Goal: Ask a question: Seek information or help from site administrators or community

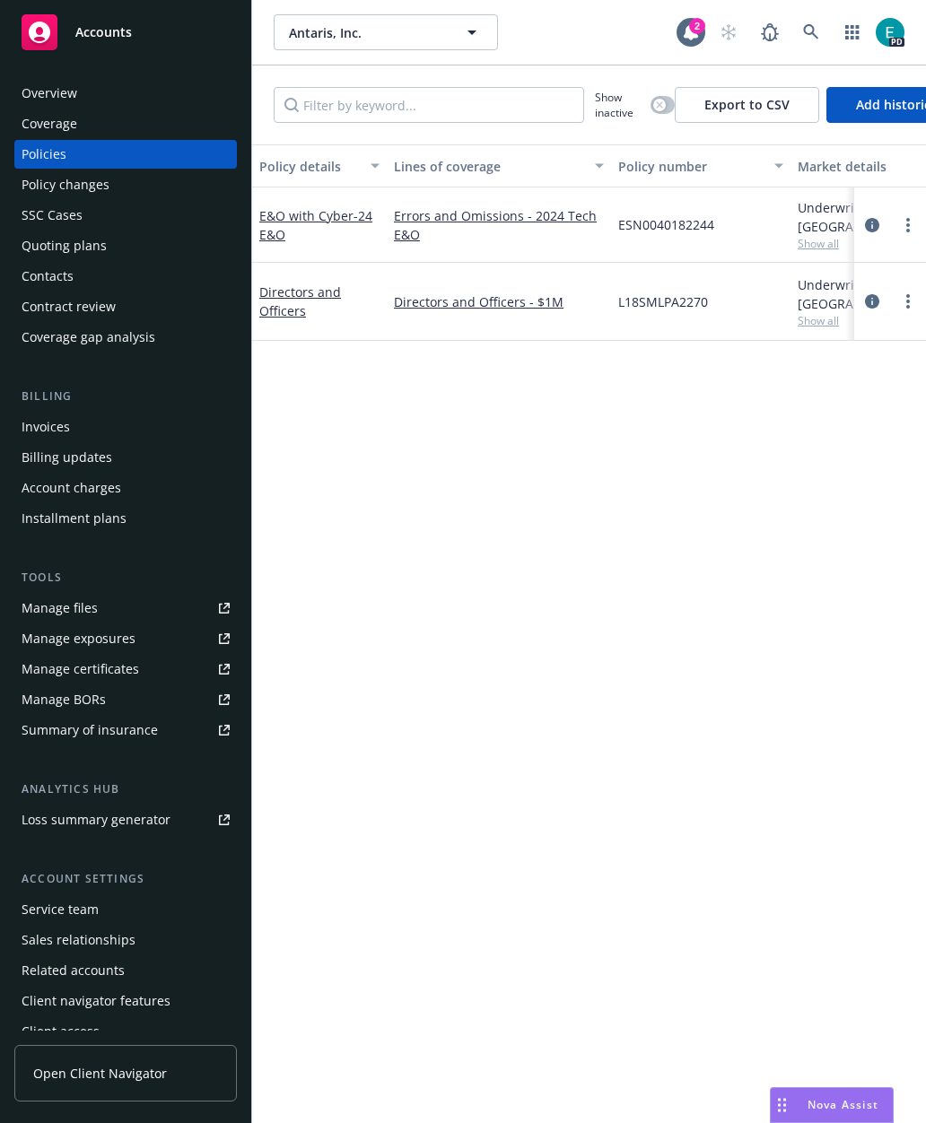
click at [841, 1114] on div "Nova Assist" at bounding box center [832, 1105] width 122 height 34
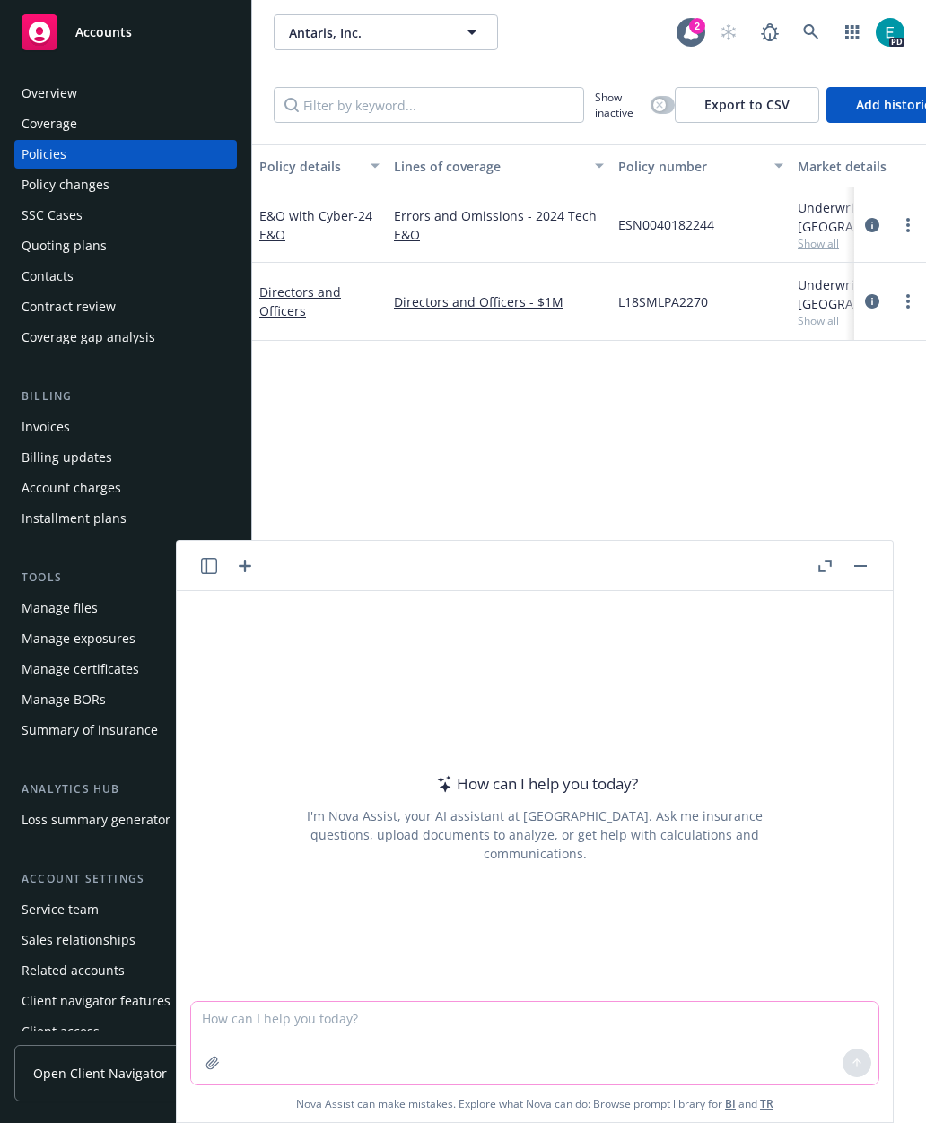
click at [635, 1028] on textarea at bounding box center [534, 1043] width 687 height 83
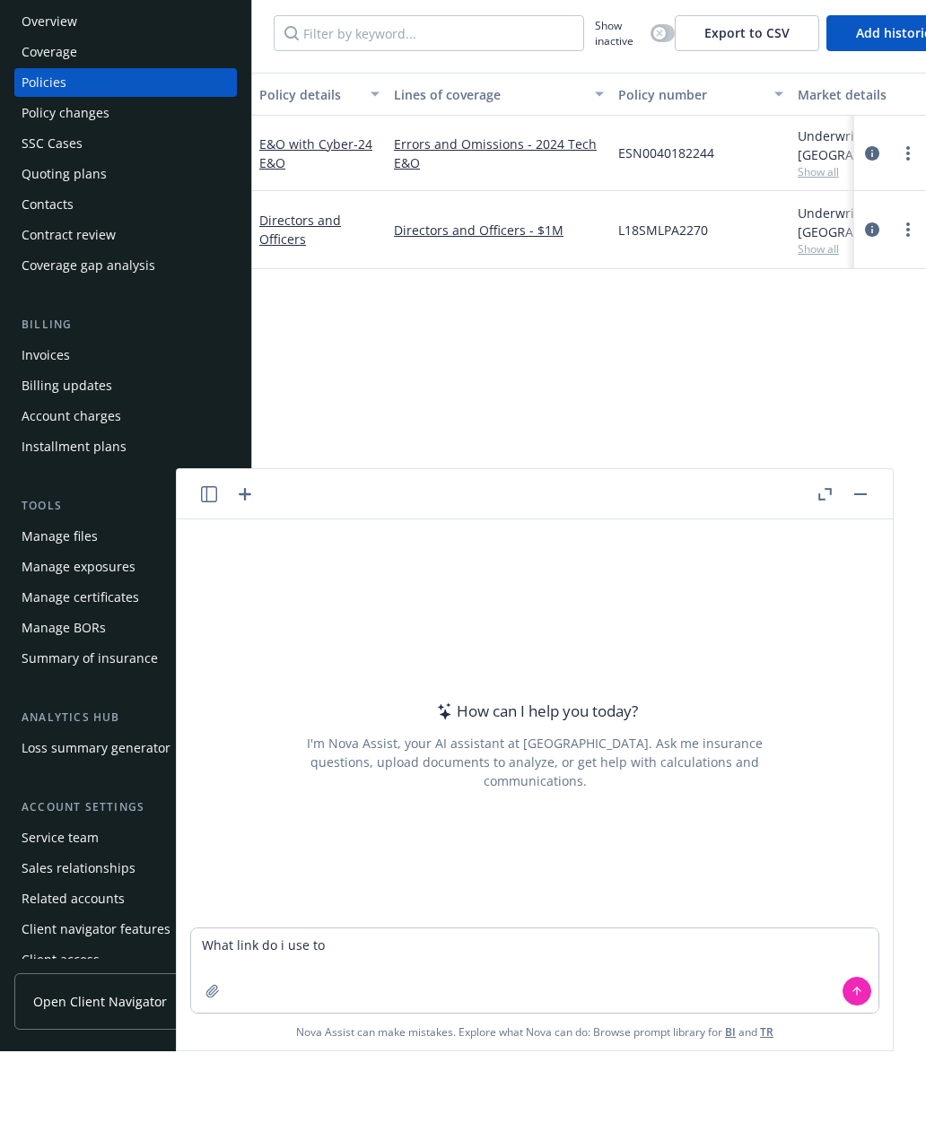
click at [207, 558] on icon "button" at bounding box center [209, 566] width 16 height 16
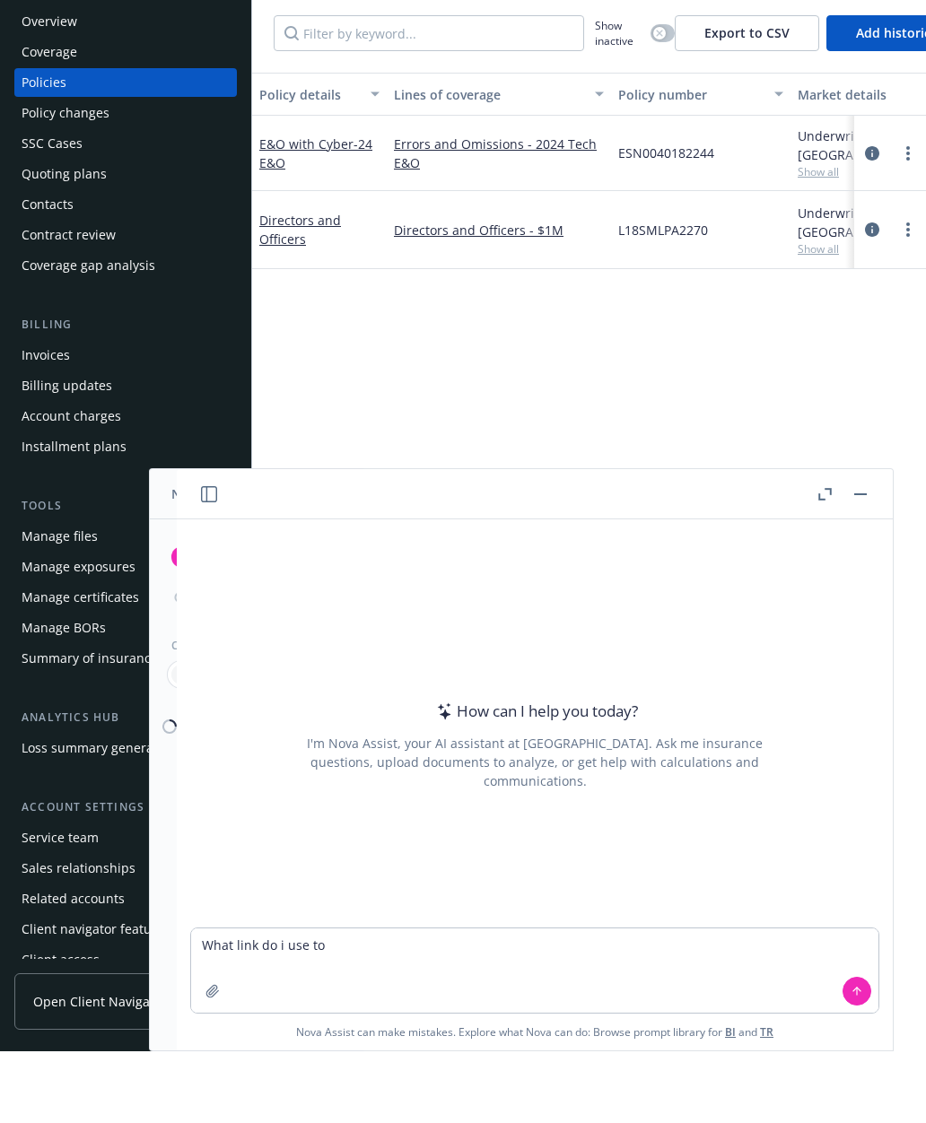
scroll to position [72, 0]
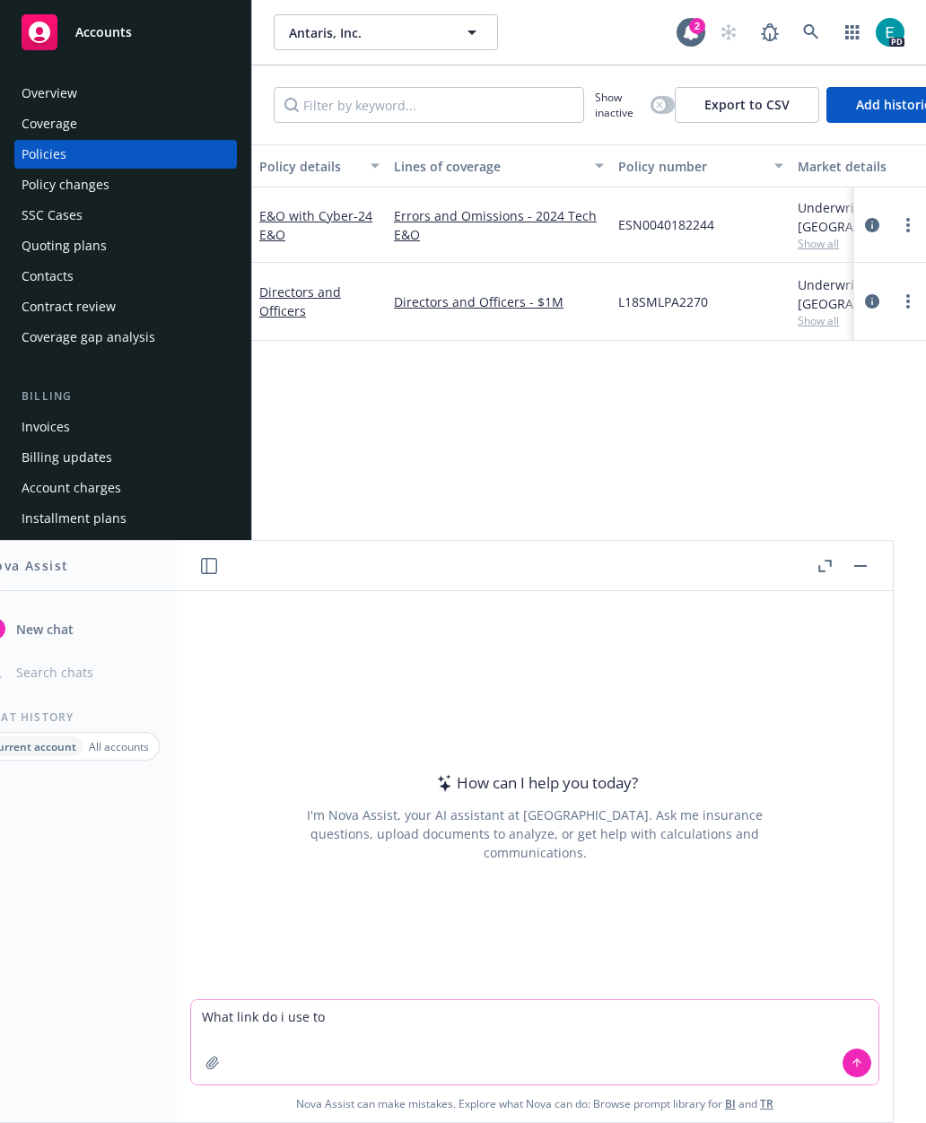
click at [494, 1024] on textarea "What link do i use to" at bounding box center [534, 1042] width 687 height 84
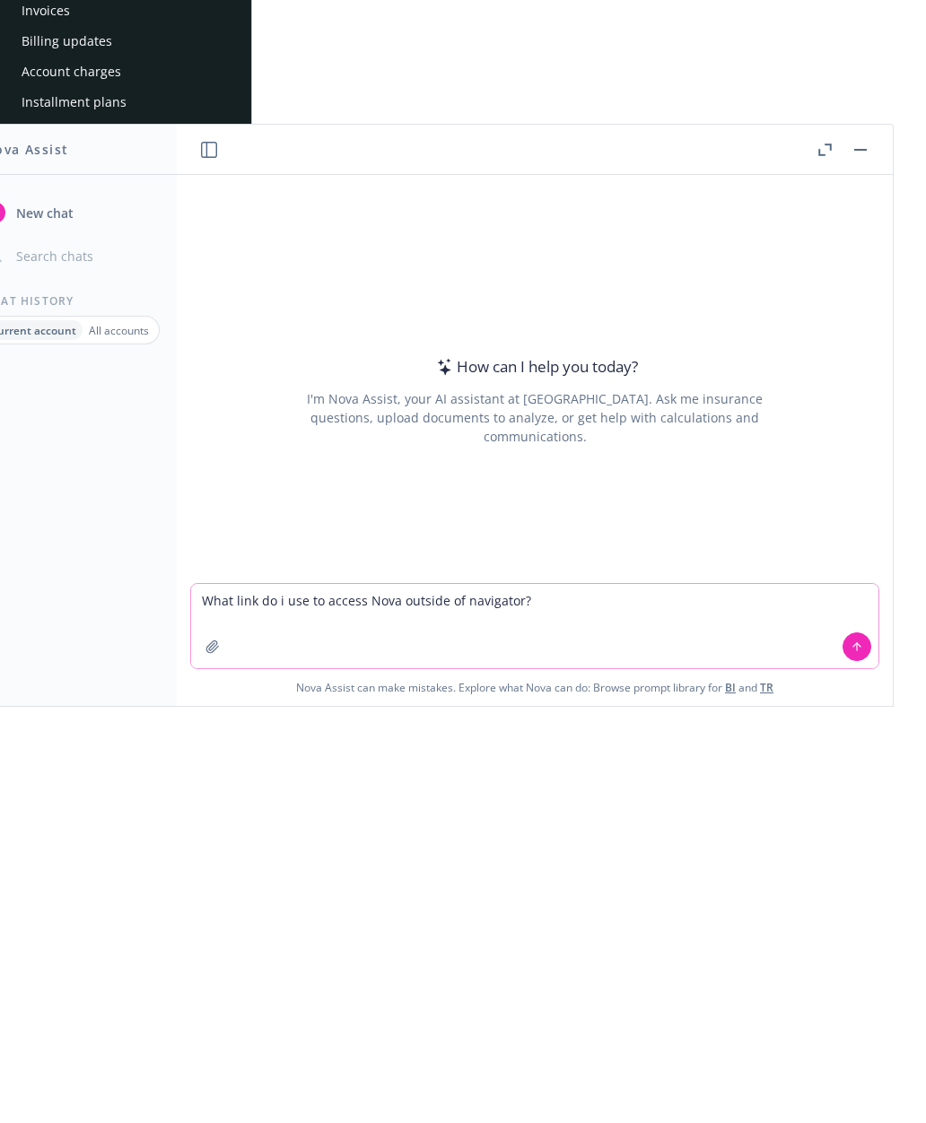
type textarea "What link do i use to access Nova outside of navigator?"
click at [882, 999] on div "What link do i use to access Nova outside of navigator? Nova Assist can make mi…" at bounding box center [535, 1060] width 716 height 123
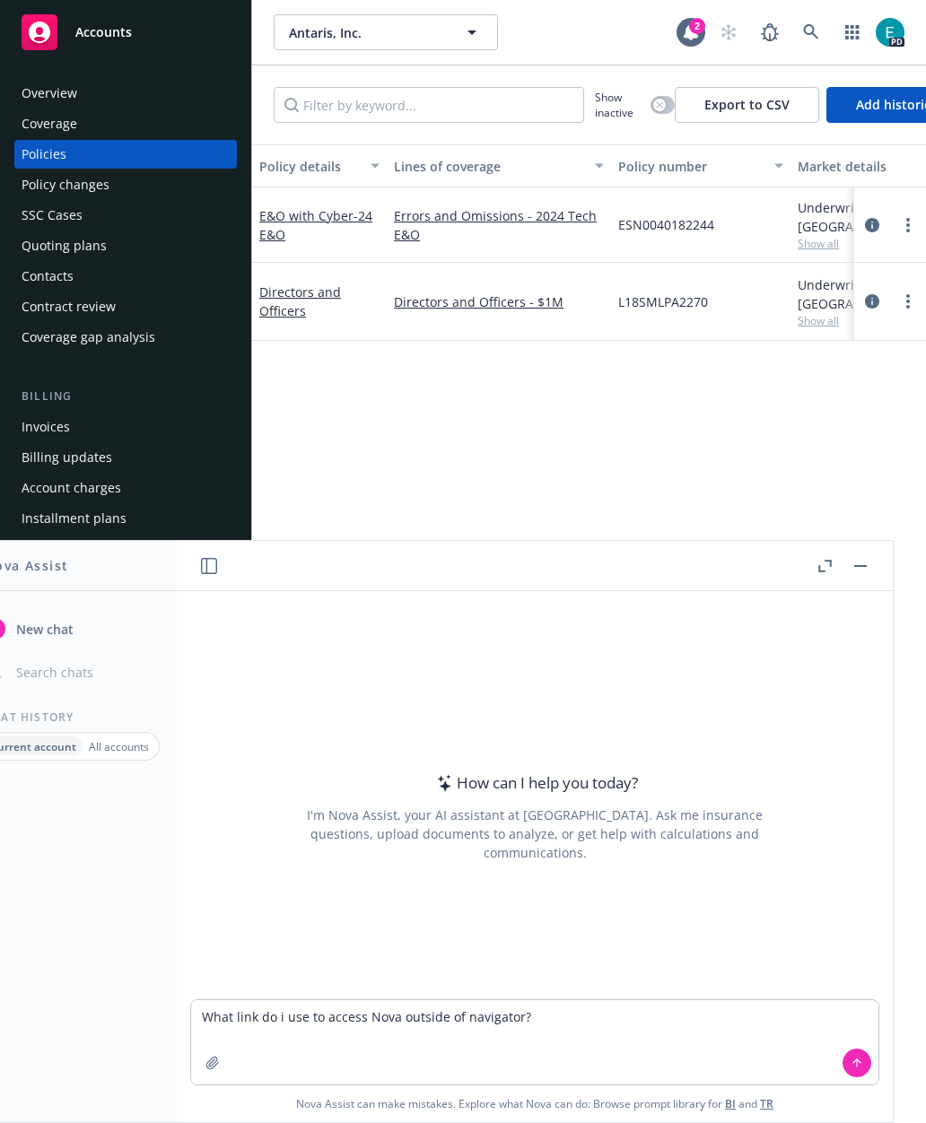
click at [867, 1058] on button at bounding box center [856, 1063] width 29 height 29
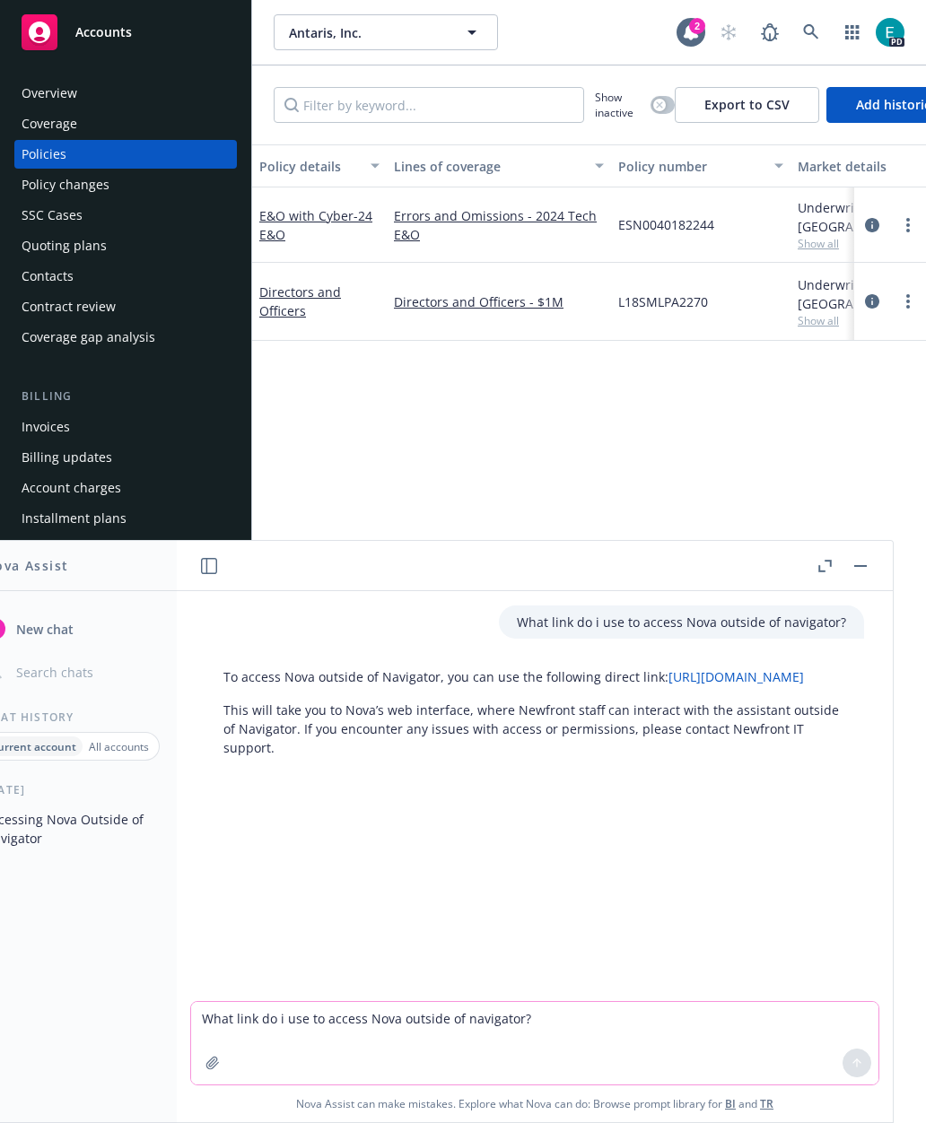
click at [572, 1034] on textarea "What link do i use to access Nova outside of navigator?" at bounding box center [534, 1043] width 687 height 83
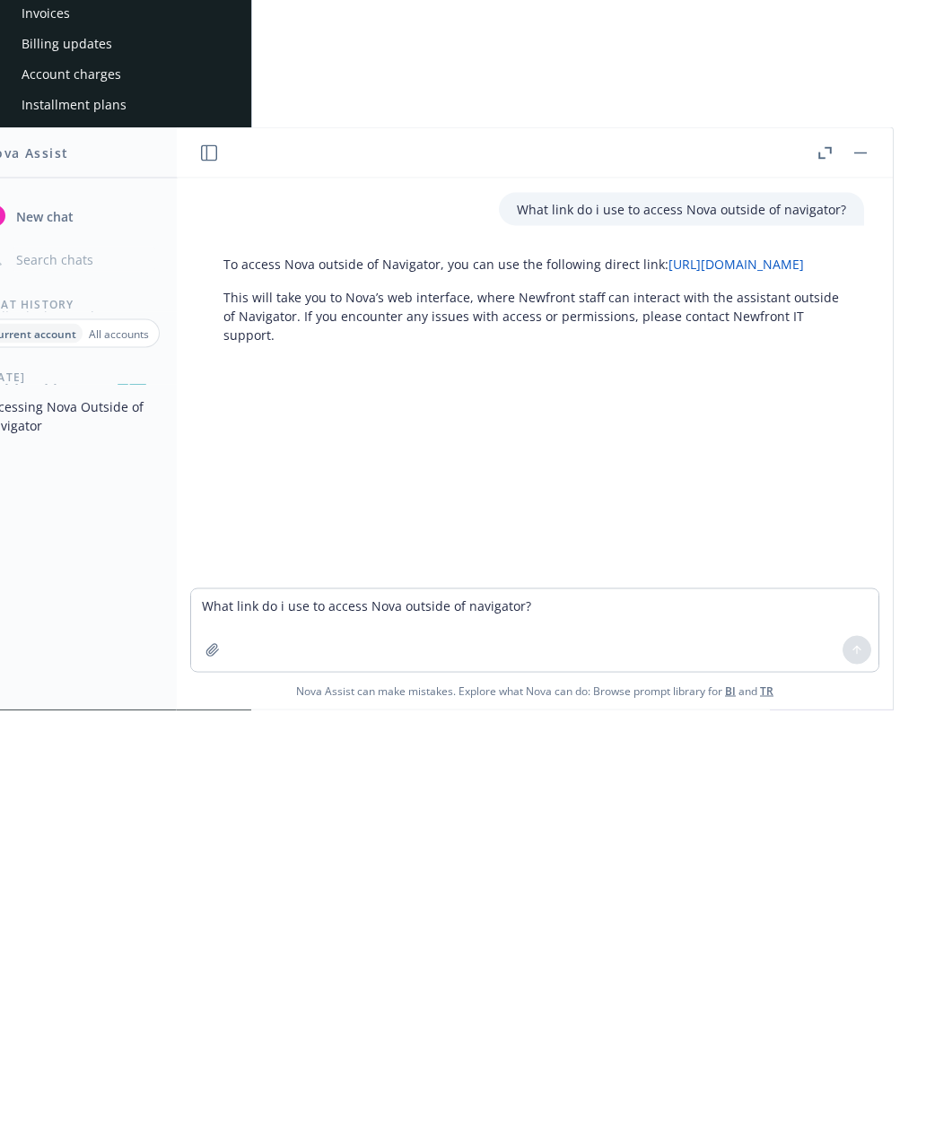
click at [668, 668] on link "[URL][DOMAIN_NAME]" at bounding box center [735, 676] width 135 height 17
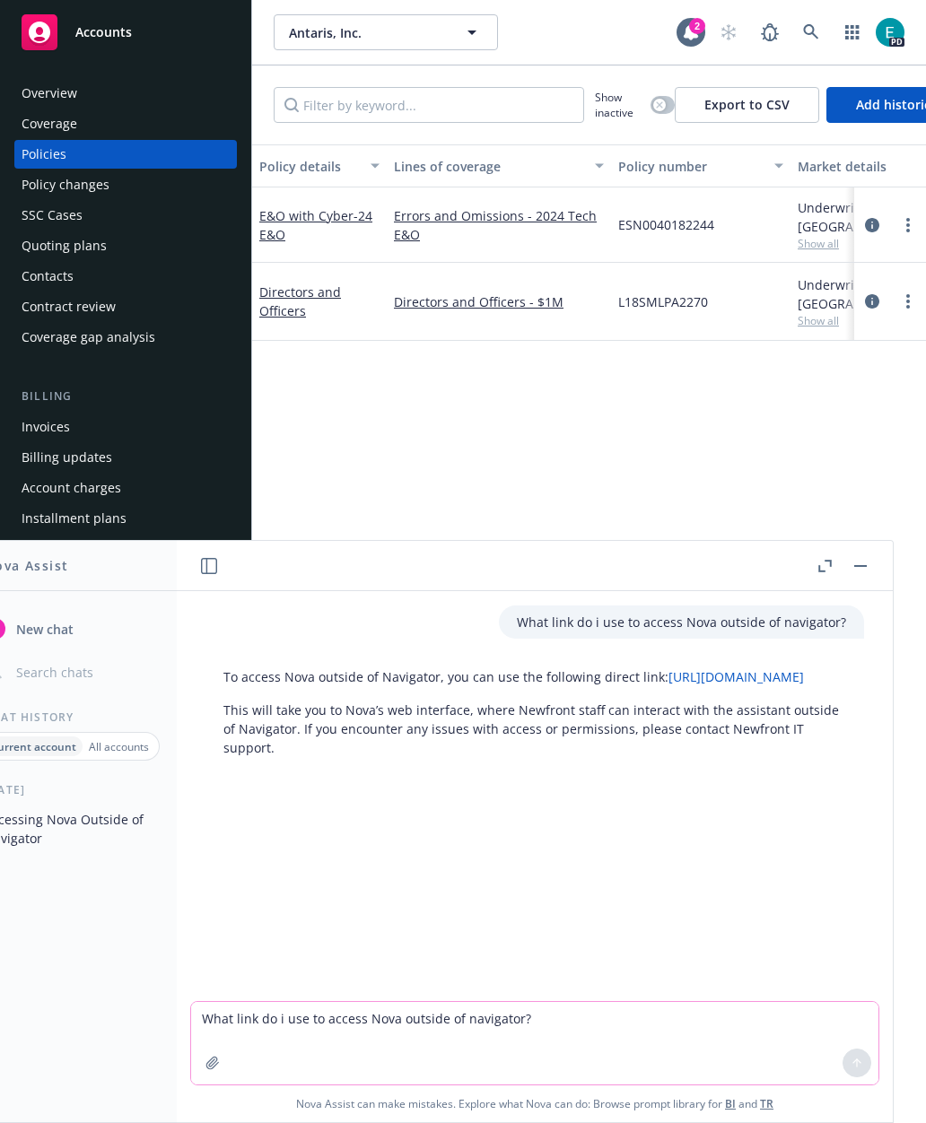
click at [552, 1037] on textarea "What link do i use to access Nova outside of navigator?" at bounding box center [534, 1043] width 687 height 83
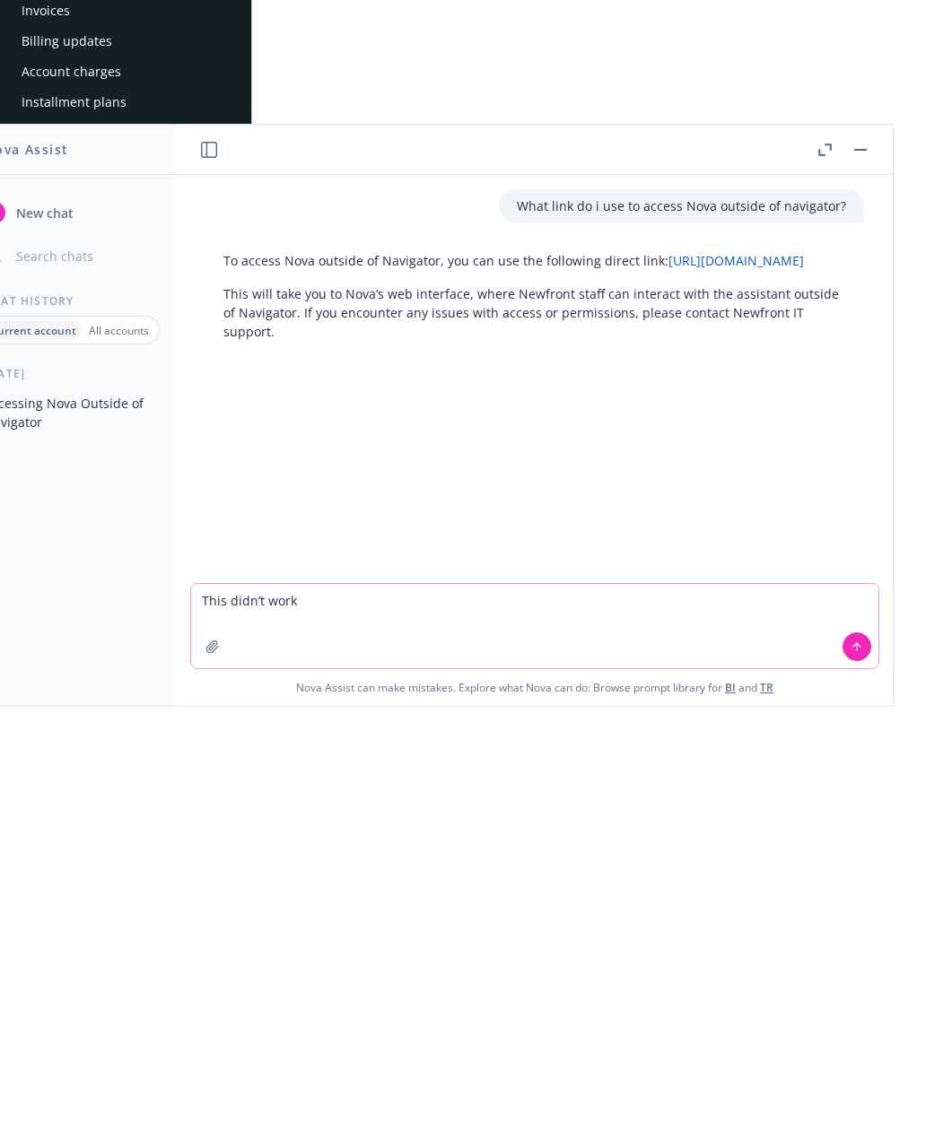
type textarea "This didn’t work"
click at [862, 1049] on button at bounding box center [856, 1063] width 29 height 29
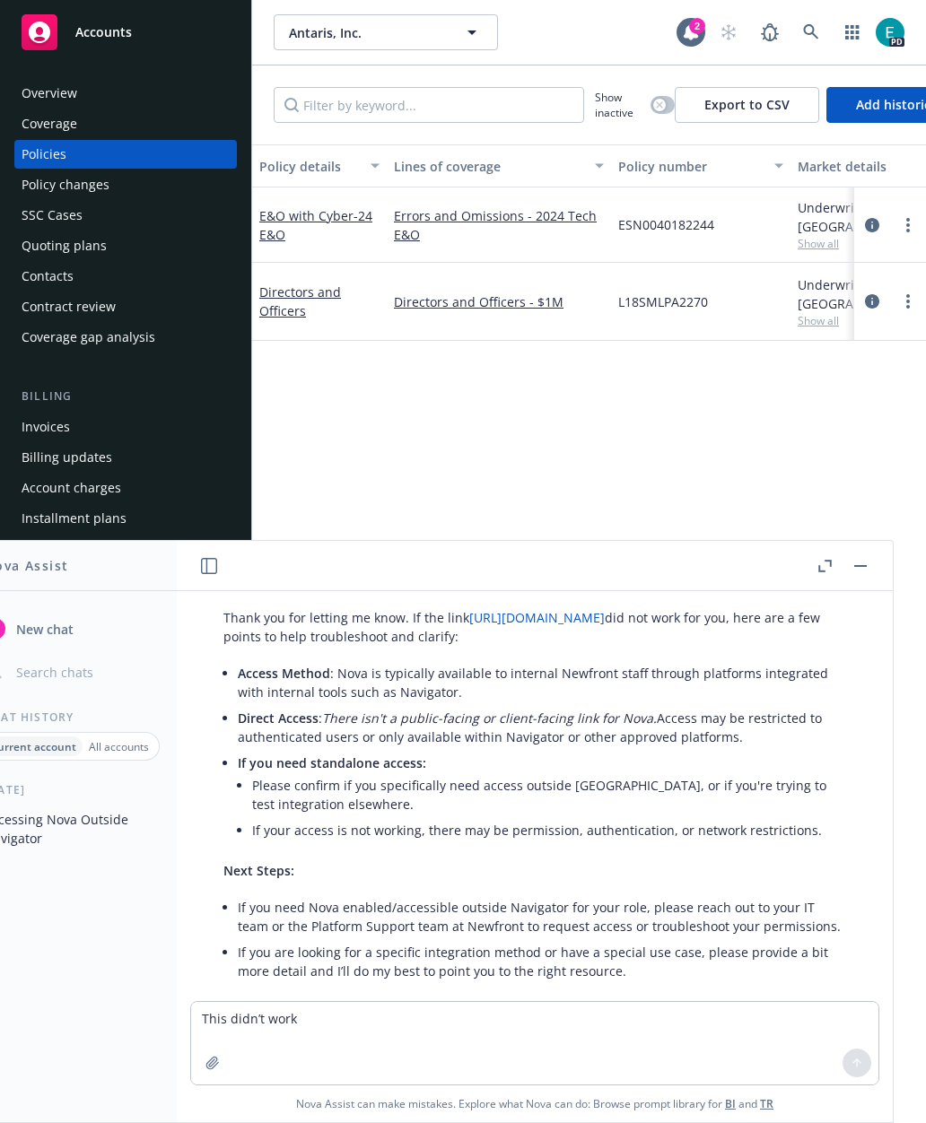
scroll to position [228, 0]
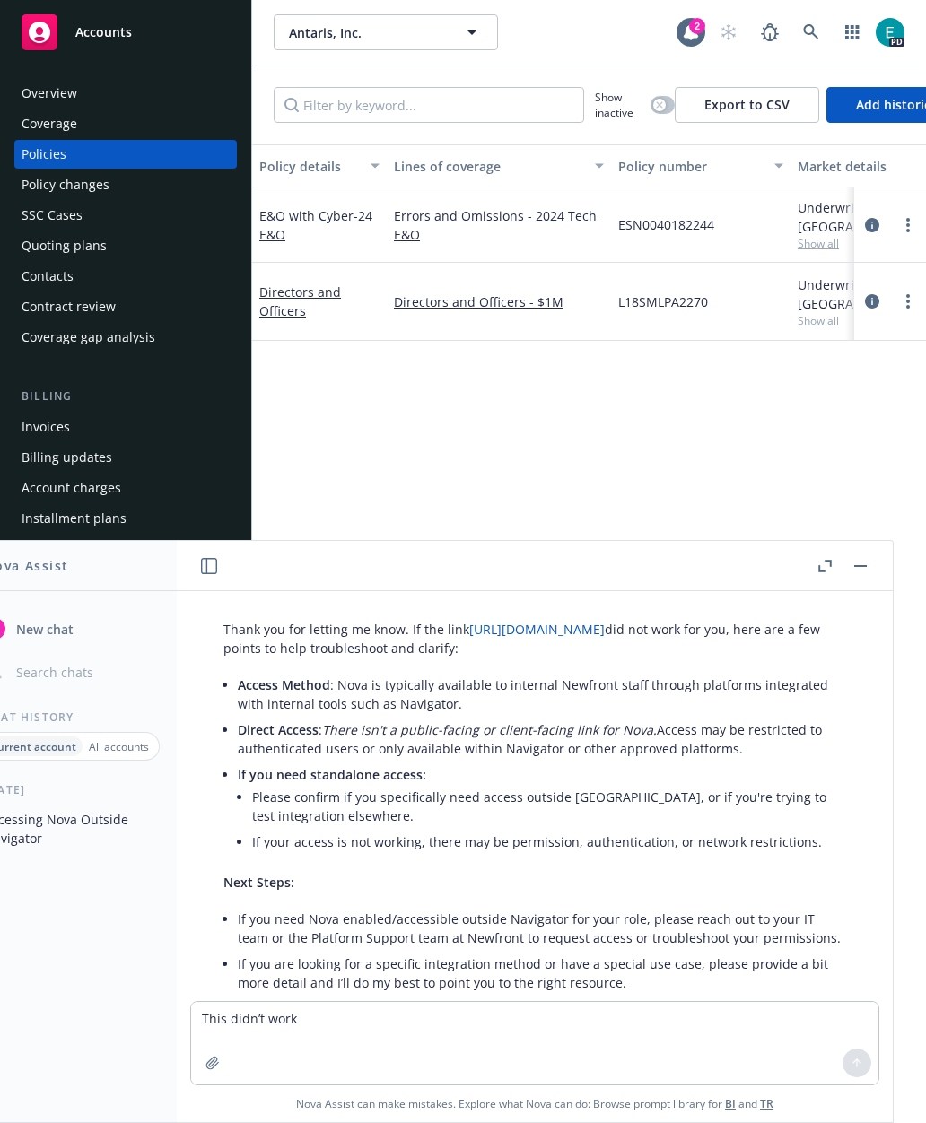
click at [605, 628] on link "[URL][DOMAIN_NAME]" at bounding box center [536, 629] width 135 height 17
